Goal: Find contact information: Find contact information

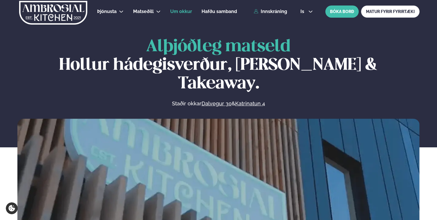
click at [176, 15] on li "Um okkur" at bounding box center [181, 12] width 22 height 14
click at [58, 16] on img at bounding box center [53, 13] width 69 height 24
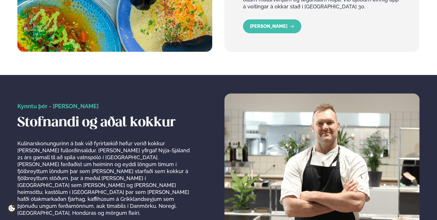
scroll to position [1076, 0]
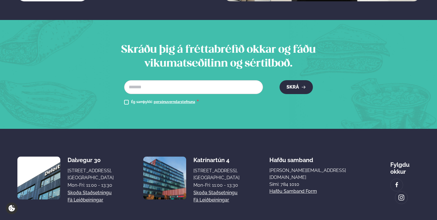
drag, startPoint x: 245, startPoint y: 157, endPoint x: 213, endPoint y: 155, distance: 32.0
click at [212, 182] on div "Mon-Fri: 11:00 - 13:30" at bounding box center [216, 185] width 46 height 7
click at [216, 167] on div "[STREET_ADDRESS], [GEOGRAPHIC_DATA]" at bounding box center [216, 174] width 46 height 14
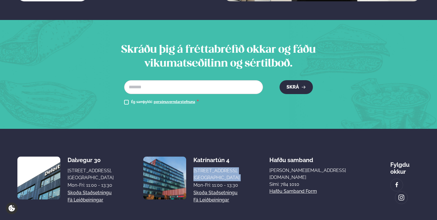
click at [239, 167] on div "[STREET_ADDRESS], [GEOGRAPHIC_DATA]" at bounding box center [216, 174] width 46 height 14
drag, startPoint x: 257, startPoint y: 159, endPoint x: 206, endPoint y: 144, distance: 53.7
click at [206, 152] on div "Katrínartún 4 [STREET_ADDRESS], [GEOGRAPHIC_DATA] Mon-Fri: 11:00 - 13:30 Skoða …" at bounding box center [191, 178] width 96 height 52
click at [238, 157] on div "Katrínartún 4" at bounding box center [216, 160] width 46 height 7
